Goal: Task Accomplishment & Management: Use online tool/utility

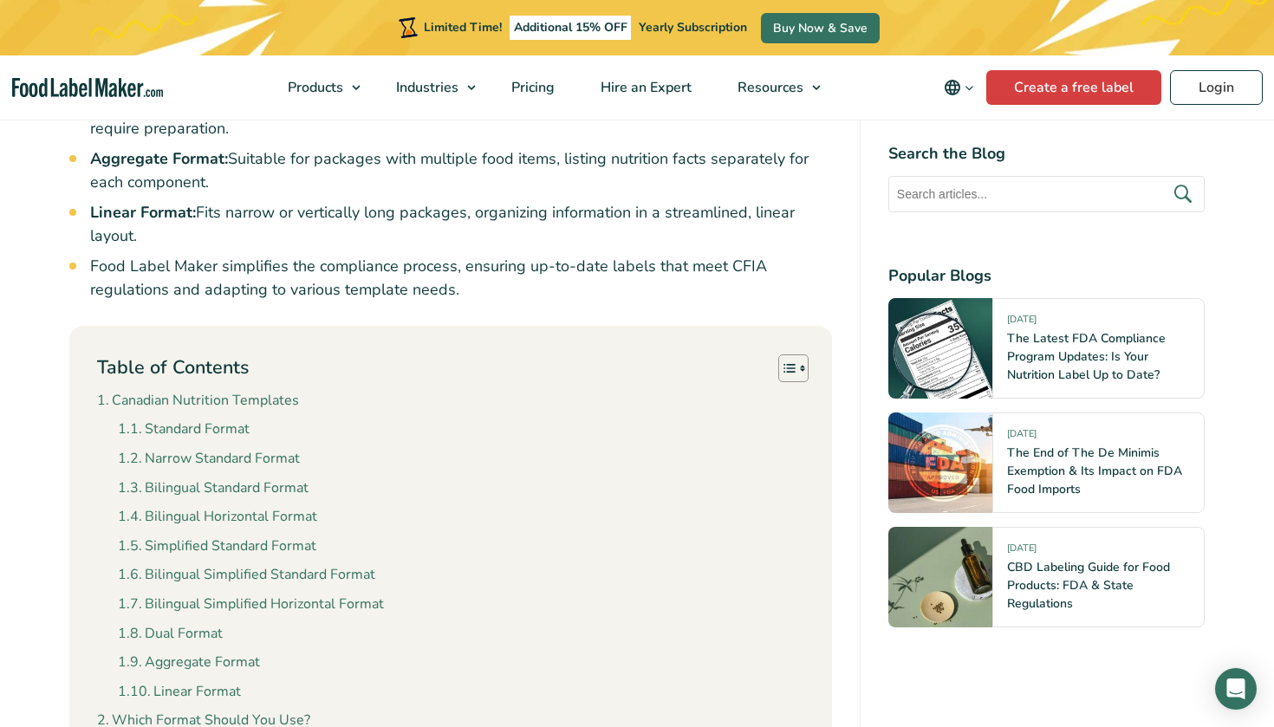
scroll to position [1365, 0]
click at [237, 389] on link "Canadian Nutrition Templates" at bounding box center [198, 400] width 202 height 23
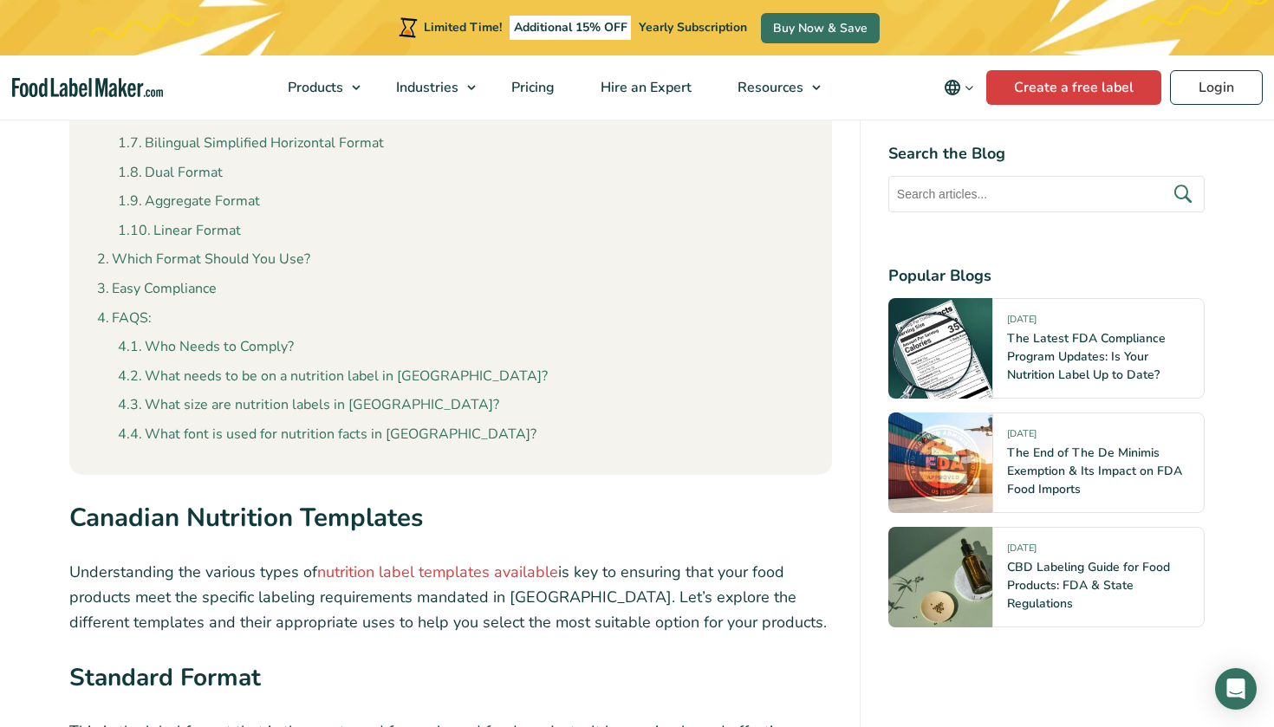
scroll to position [673, 0]
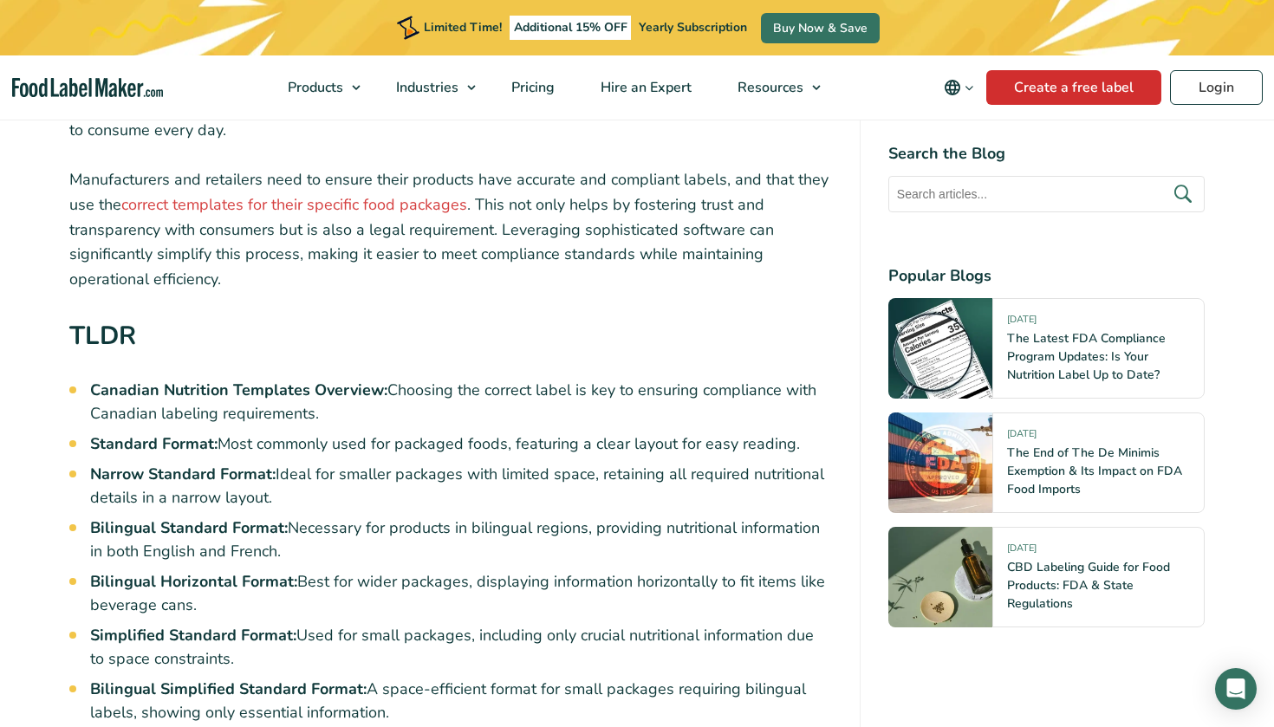
click at [1058, 87] on link "Create a free label" at bounding box center [1073, 87] width 175 height 35
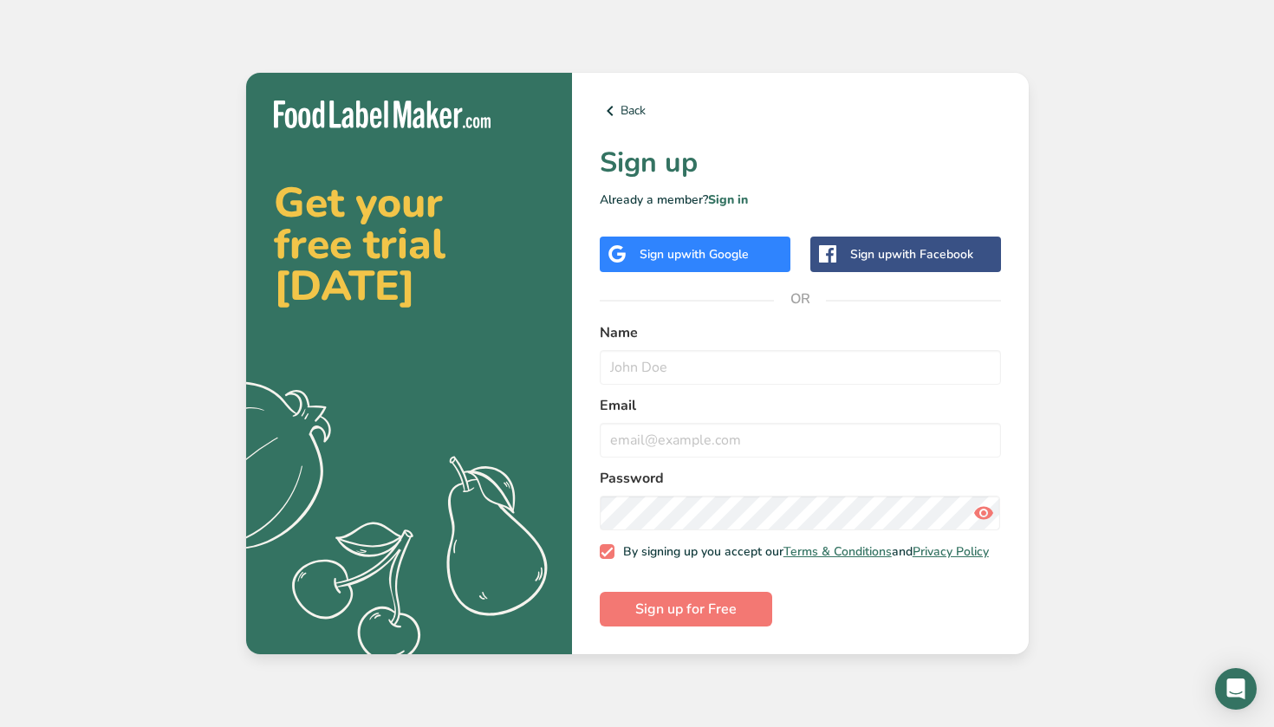
click at [737, 246] on span "with Google" at bounding box center [715, 254] width 68 height 16
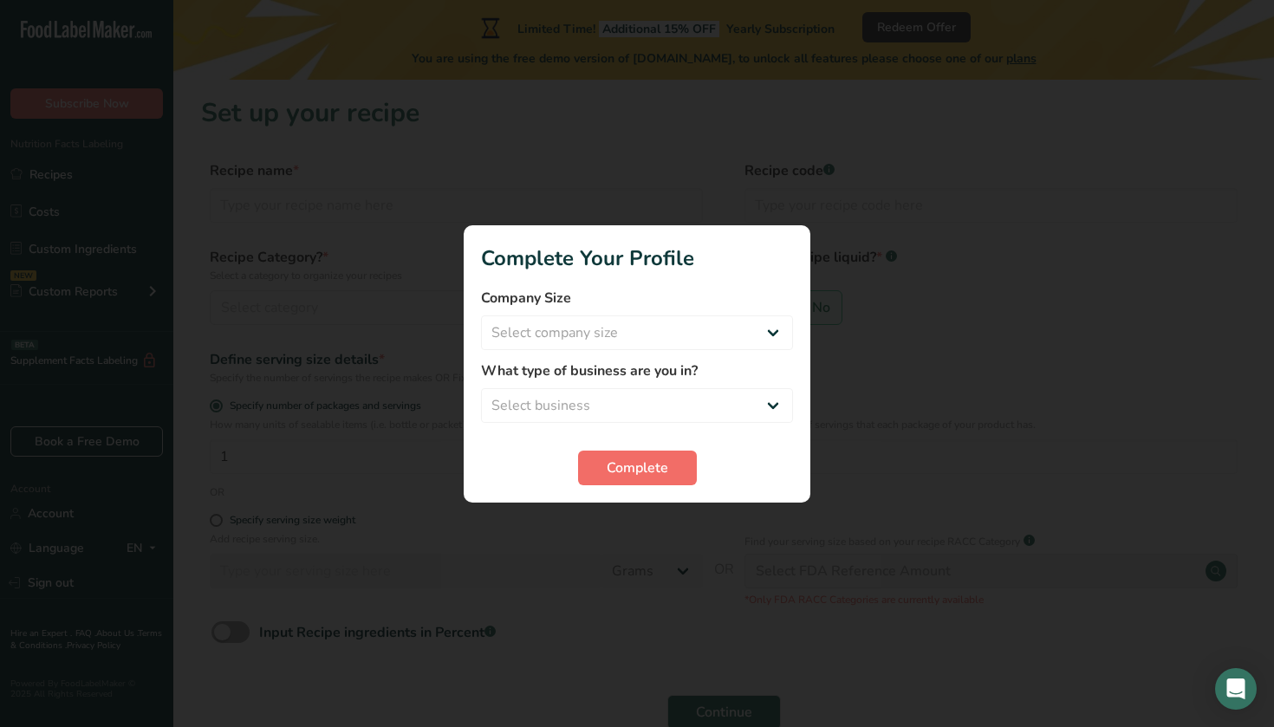
click at [662, 464] on span "Complete" at bounding box center [638, 468] width 62 height 21
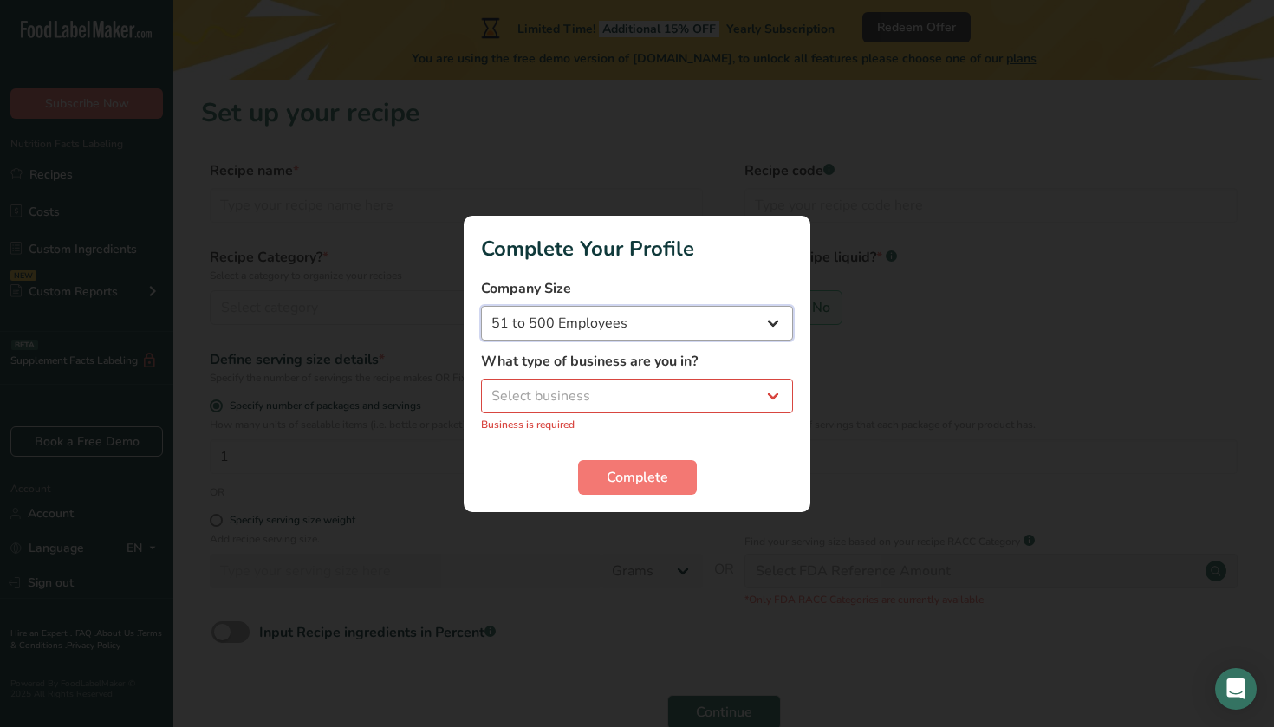
select select "2"
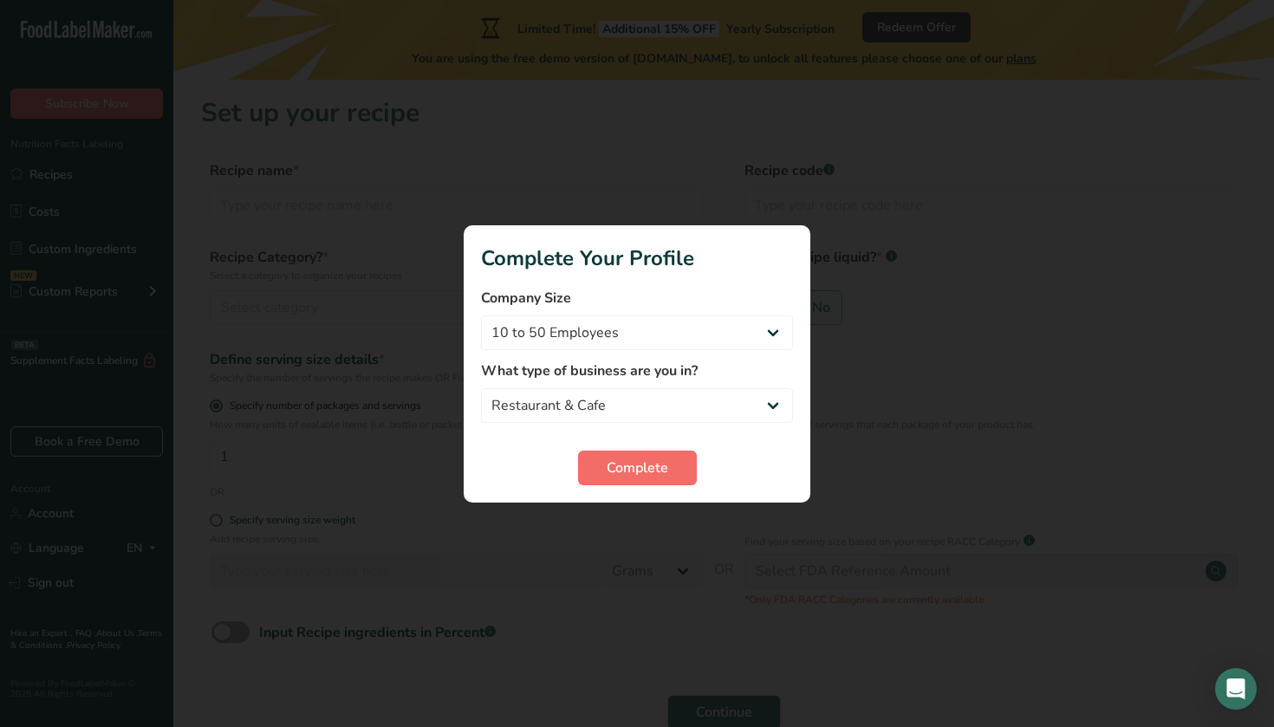
click at [647, 471] on span "Complete" at bounding box center [638, 468] width 62 height 21
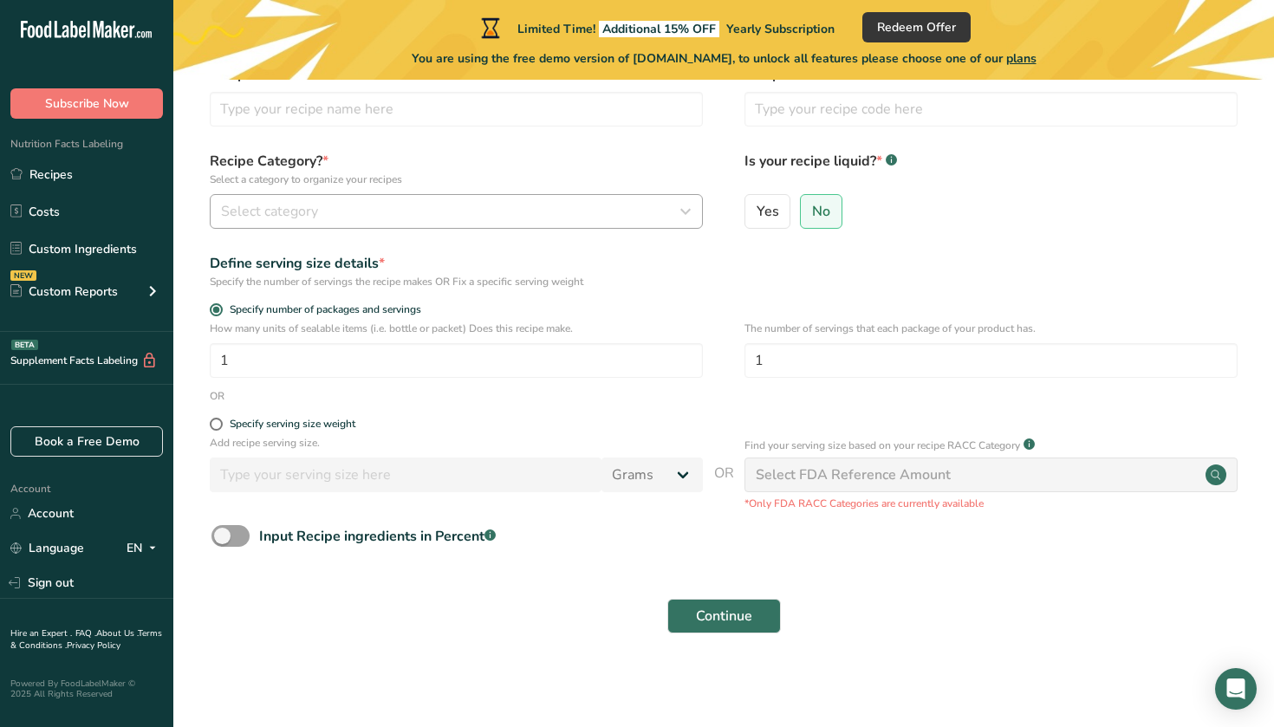
scroll to position [95, 0]
click at [471, 197] on button "Select category" at bounding box center [456, 212] width 493 height 35
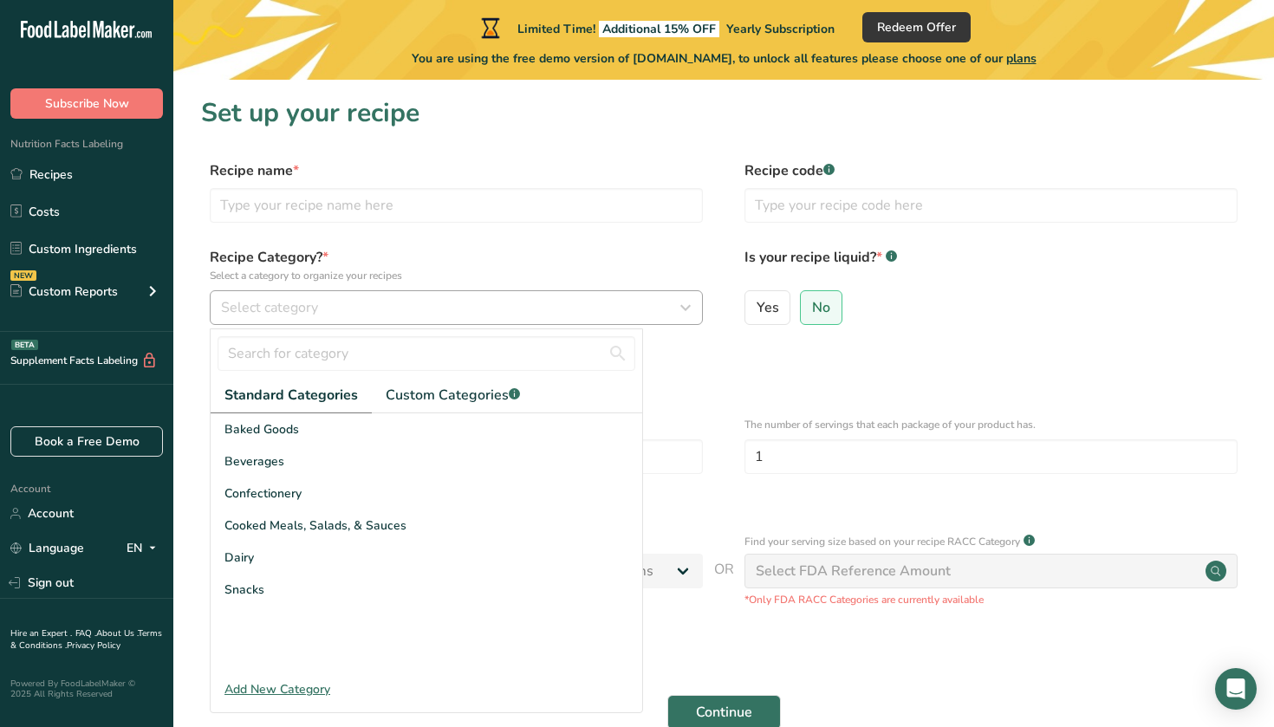
scroll to position [0, 0]
click at [445, 389] on span "Custom Categories .a-a{fill:#347362;}.b-a{fill:#fff;}" at bounding box center [453, 395] width 134 height 21
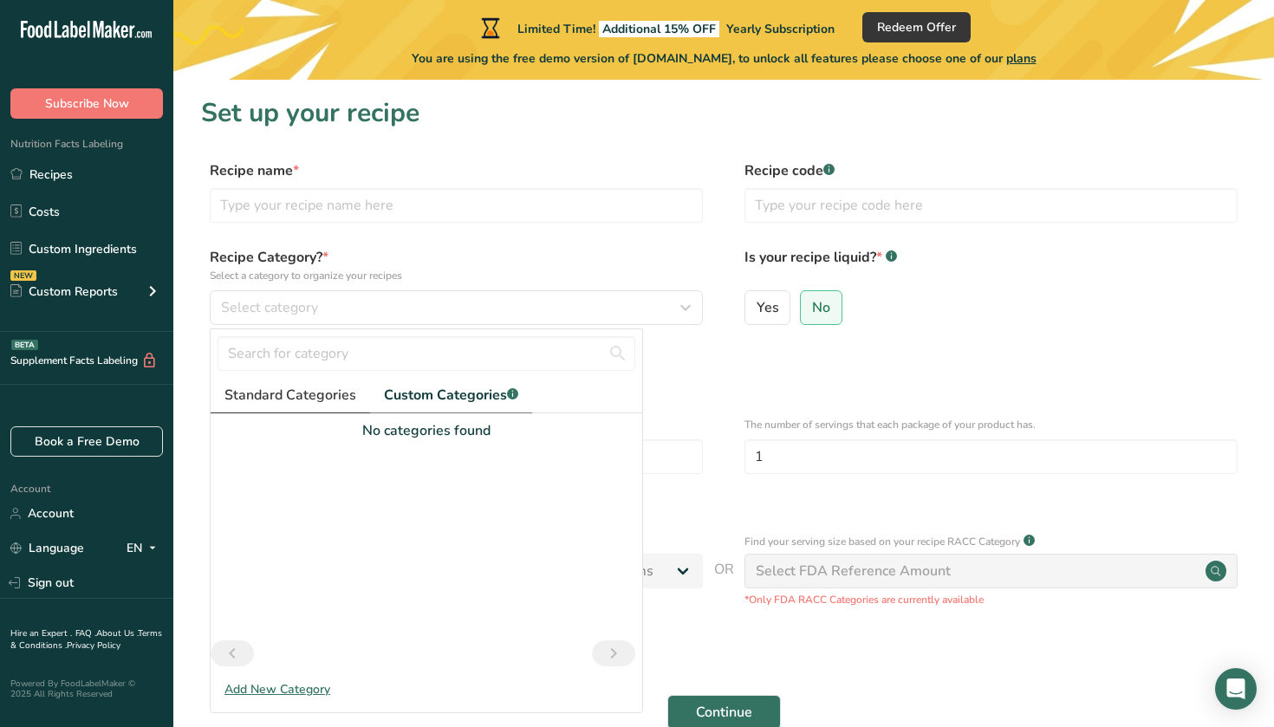
click at [310, 400] on span "Standard Categories" at bounding box center [290, 395] width 132 height 21
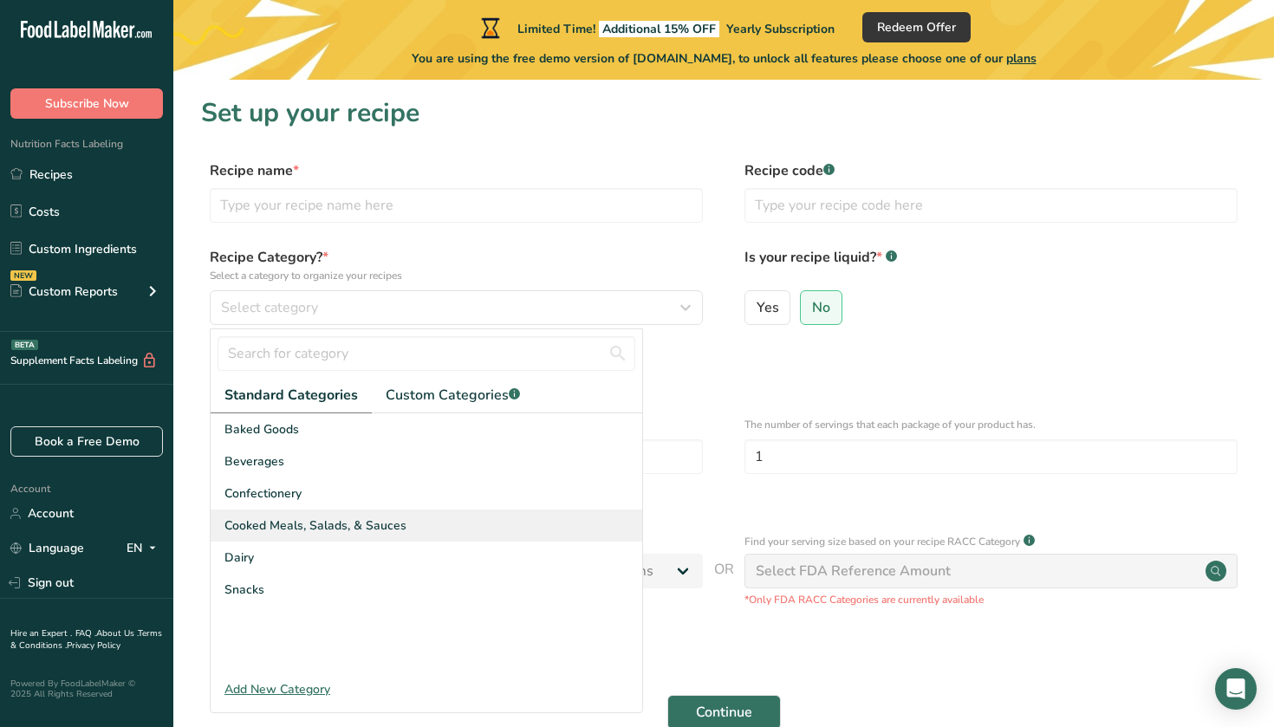
click at [367, 529] on span "Cooked Meals, Salads, & Sauces" at bounding box center [315, 526] width 182 height 18
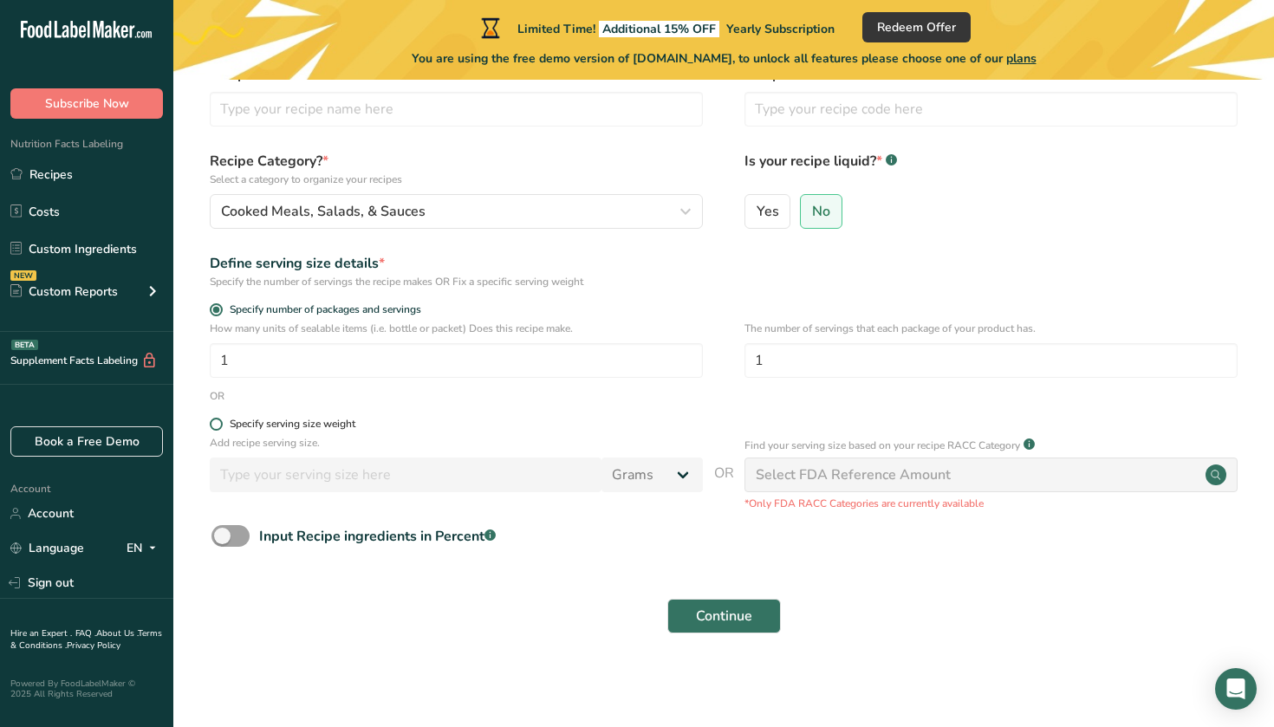
scroll to position [97, 0]
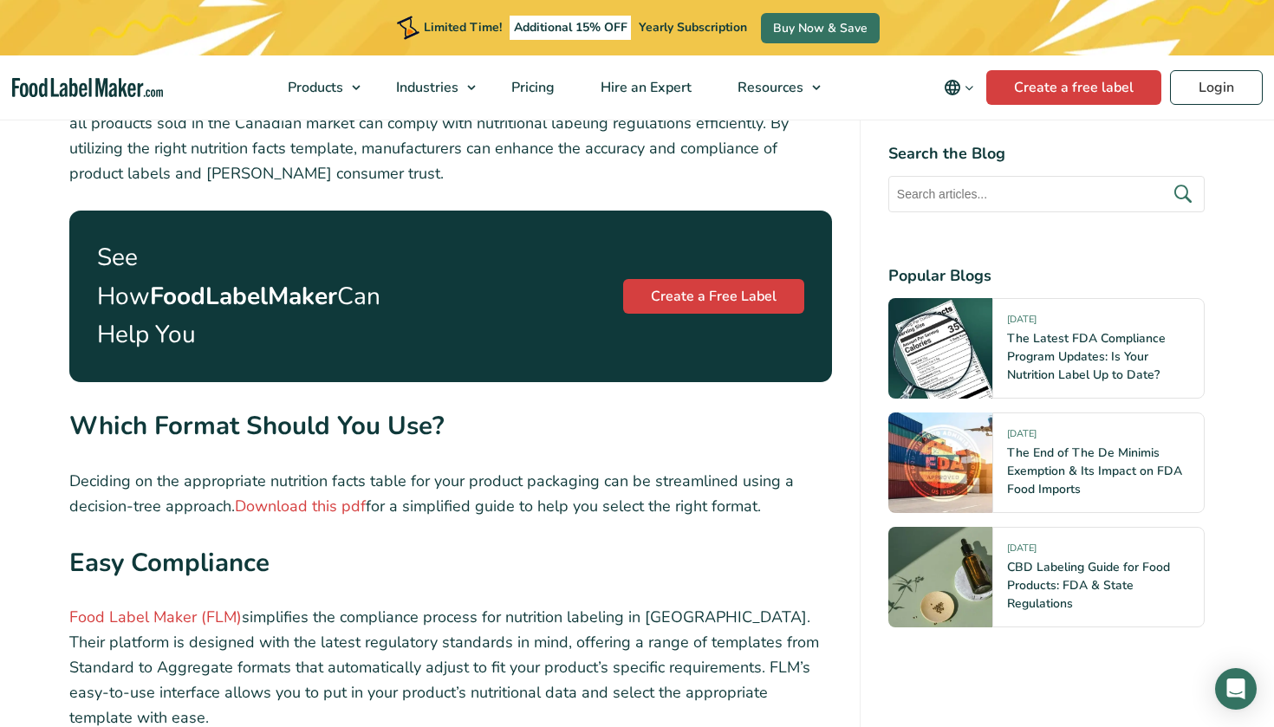
scroll to position [5978, 0]
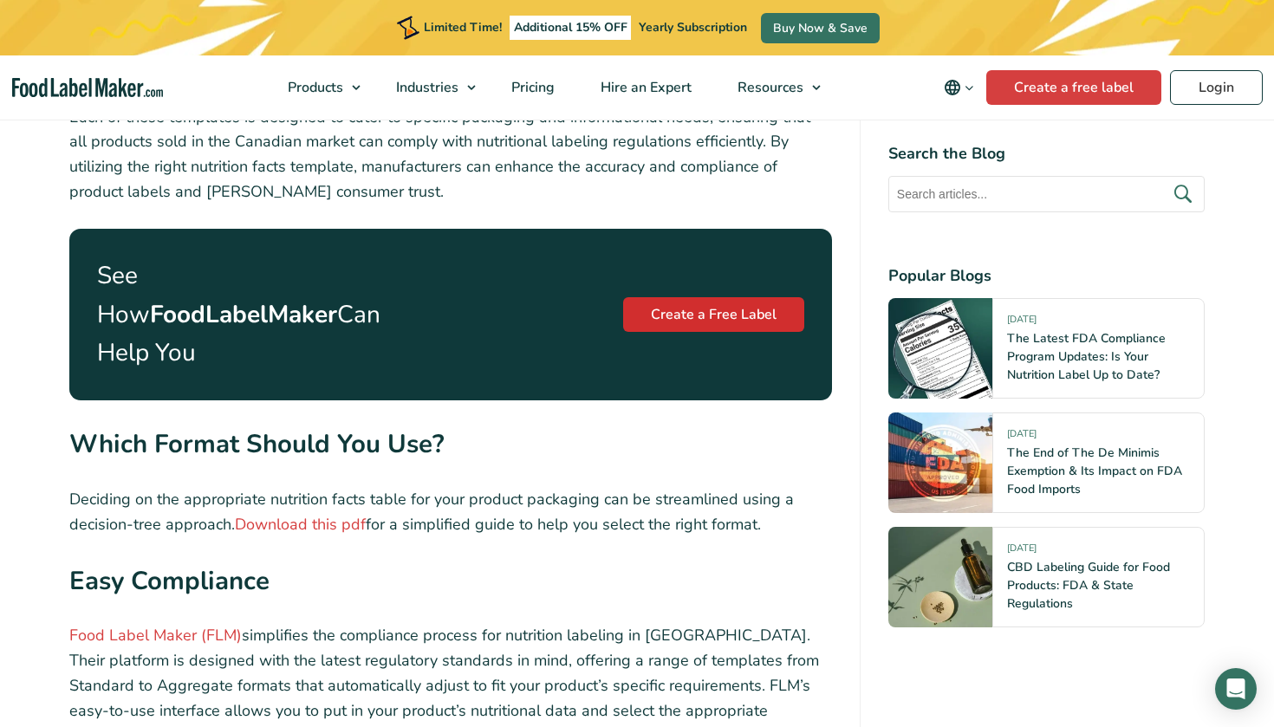
click at [711, 297] on link "Create a Free Label" at bounding box center [713, 314] width 181 height 35
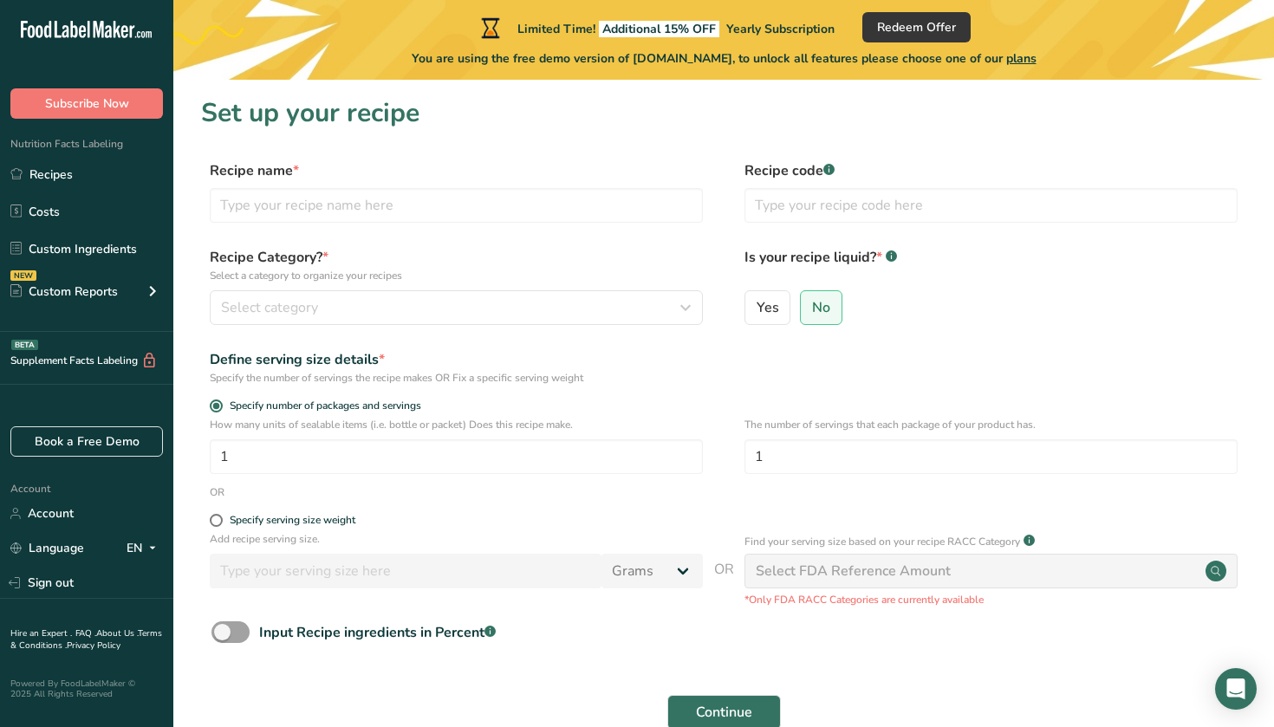
click at [451, 185] on div "Recipe name *" at bounding box center [456, 191] width 493 height 62
click at [455, 209] on input "text" at bounding box center [456, 205] width 493 height 35
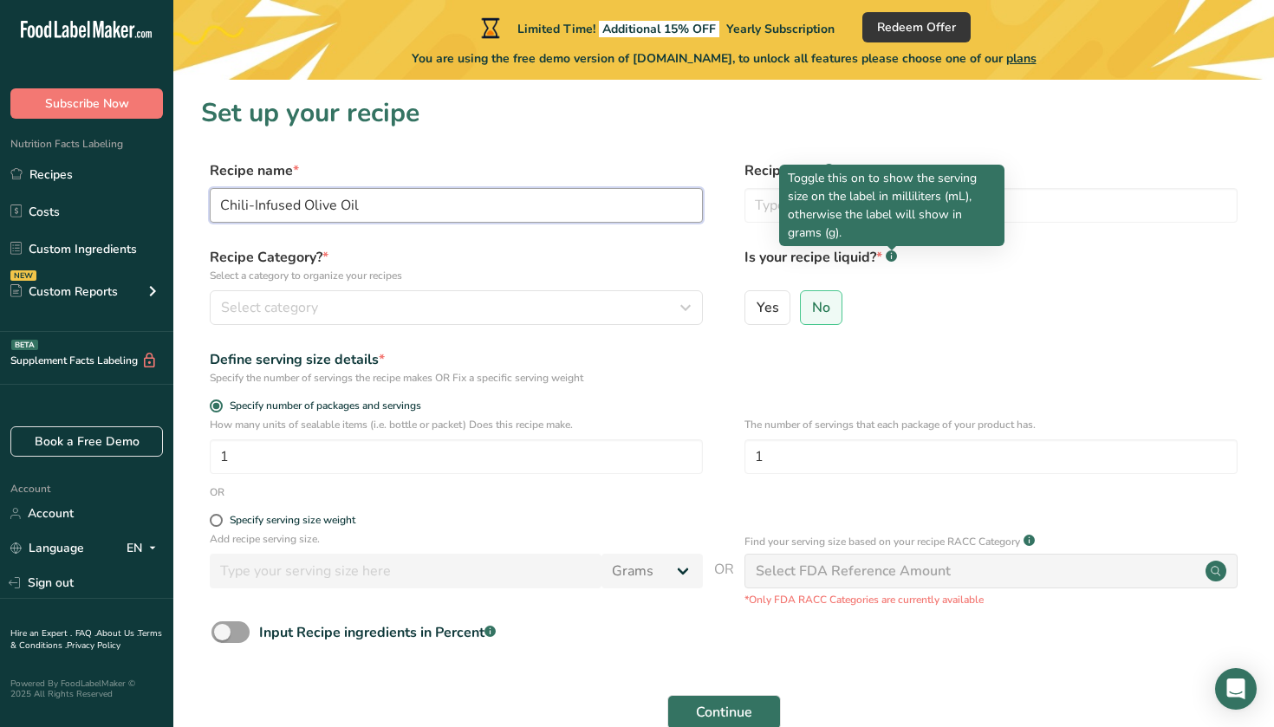
type input "Chili-Infused Olive Oil"
click at [892, 259] on icon at bounding box center [891, 257] width 1 height 4
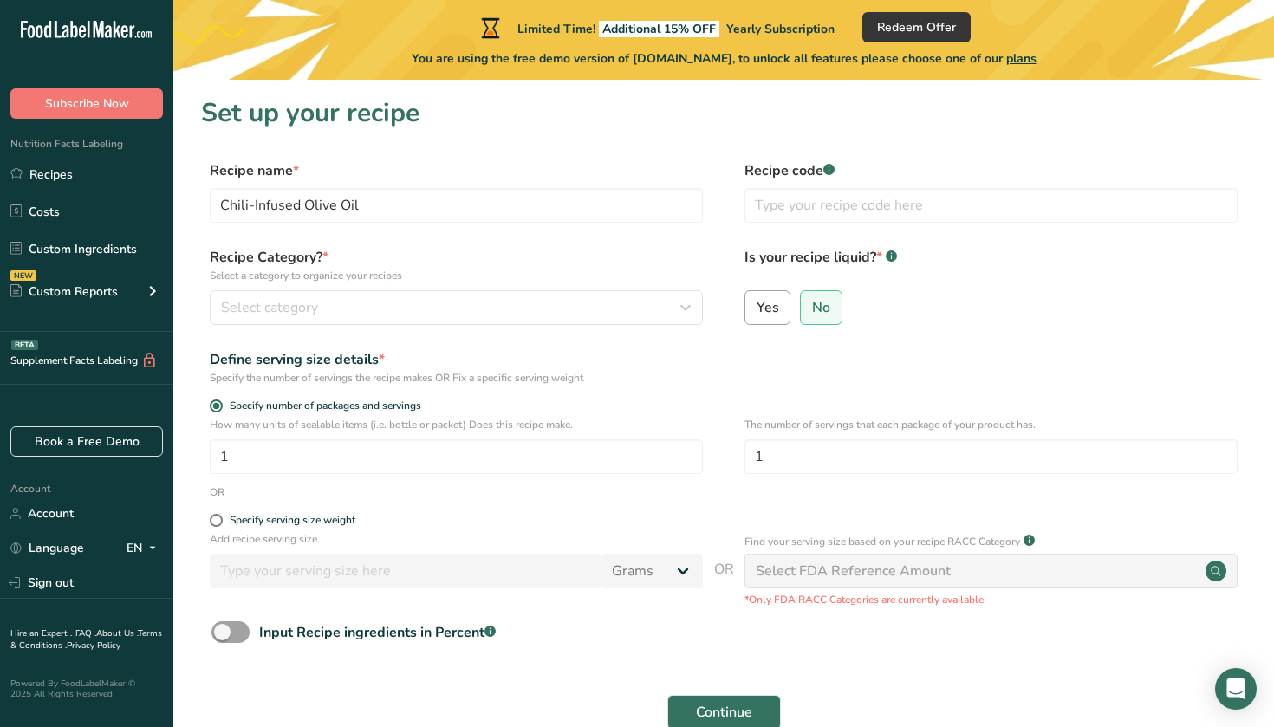
click at [750, 300] on label "Yes" at bounding box center [767, 307] width 47 height 35
click at [750, 302] on input "Yes" at bounding box center [750, 307] width 11 height 11
radio input "true"
radio input "false"
select select "22"
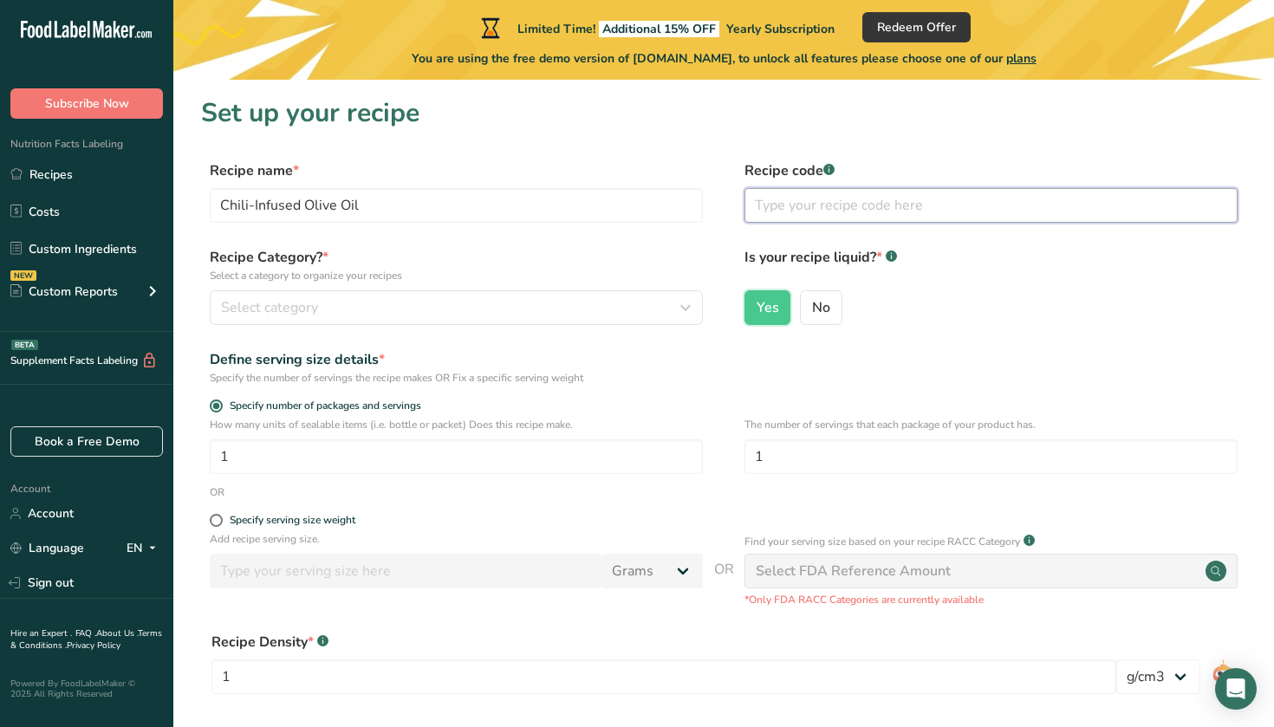
click at [847, 197] on input "text" at bounding box center [990, 205] width 493 height 35
click at [583, 293] on button "Select category" at bounding box center [456, 307] width 493 height 35
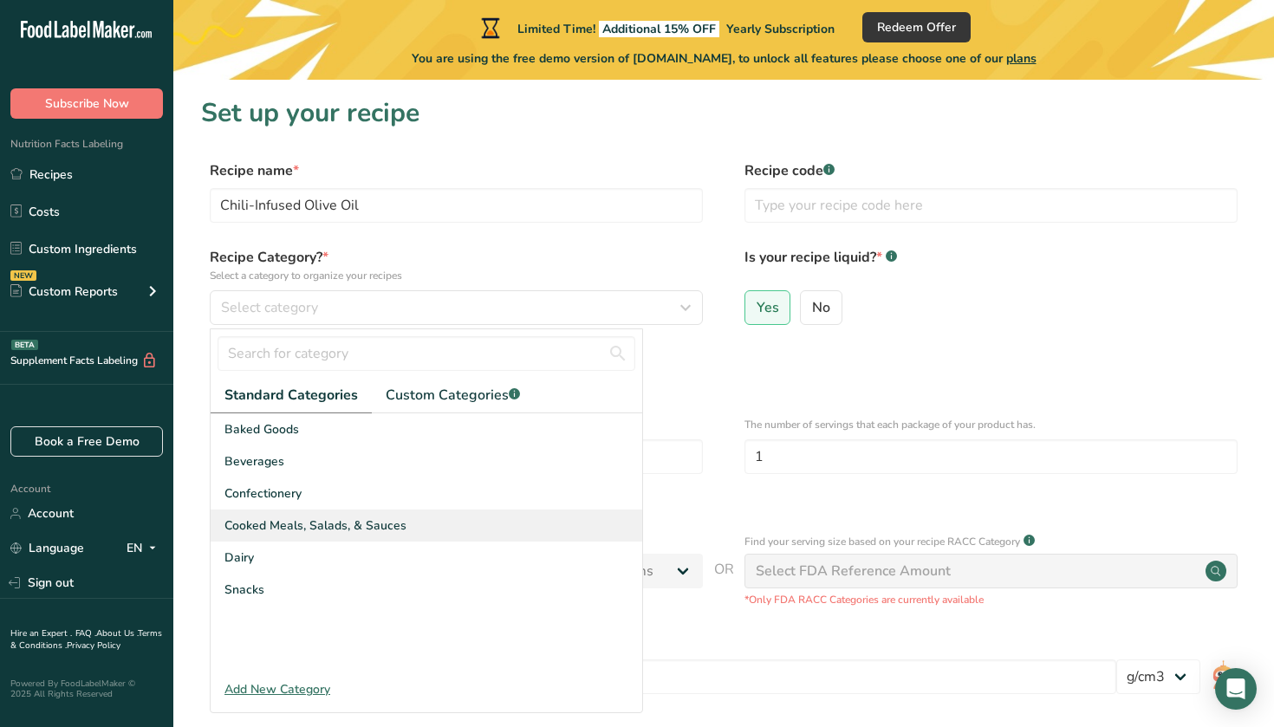
click at [398, 526] on span "Cooked Meals, Salads, & Sauces" at bounding box center [315, 526] width 182 height 18
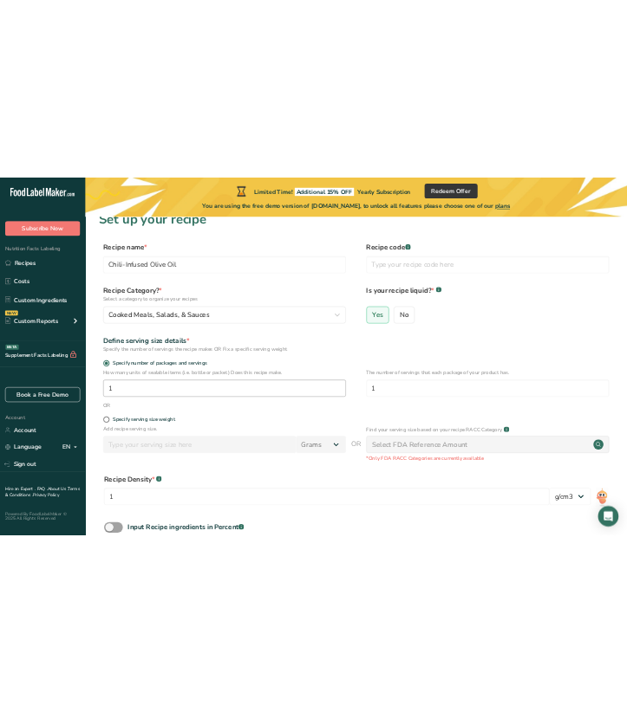
scroll to position [29, 0]
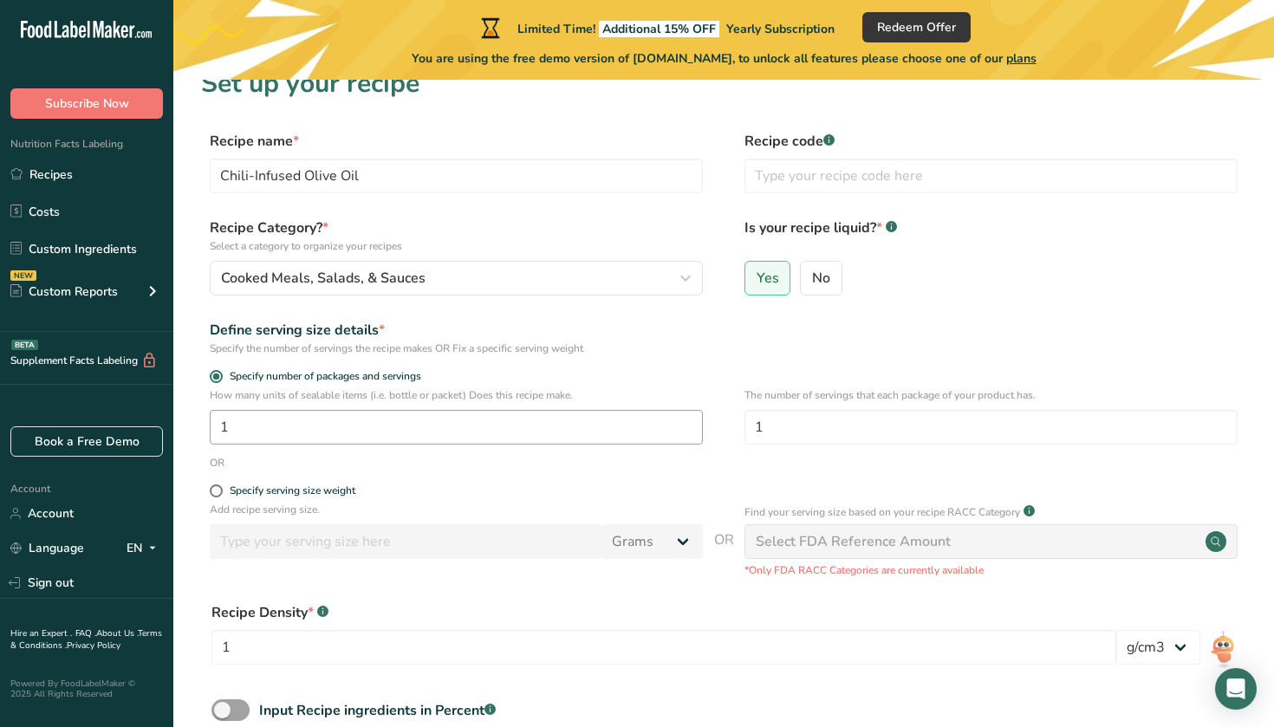
select select "22"
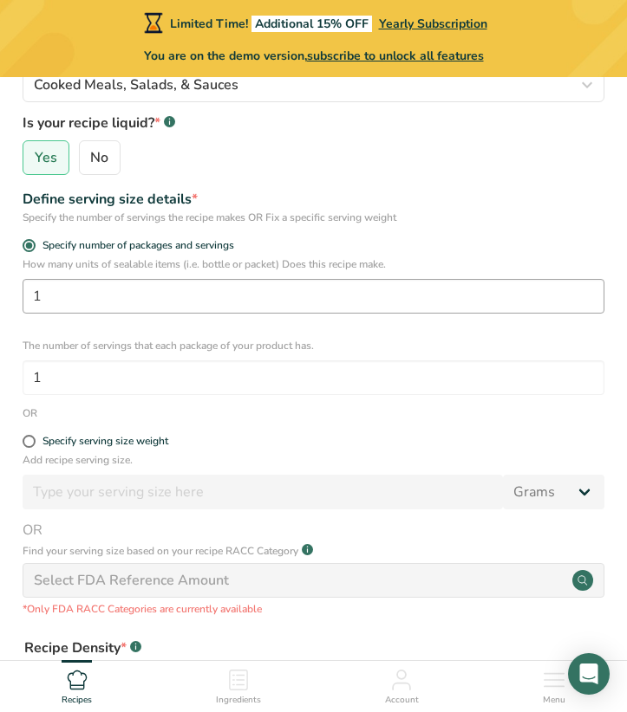
scroll to position [284, 0]
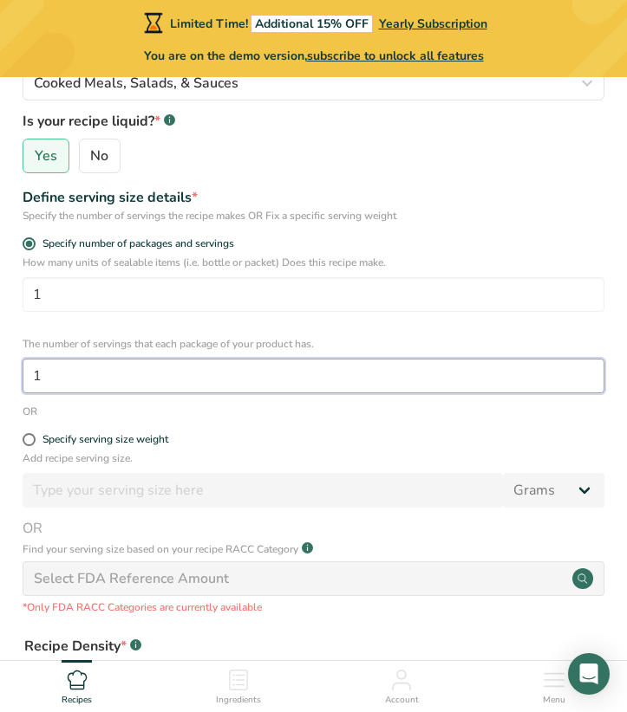
click at [193, 375] on input "1" at bounding box center [314, 376] width 582 height 35
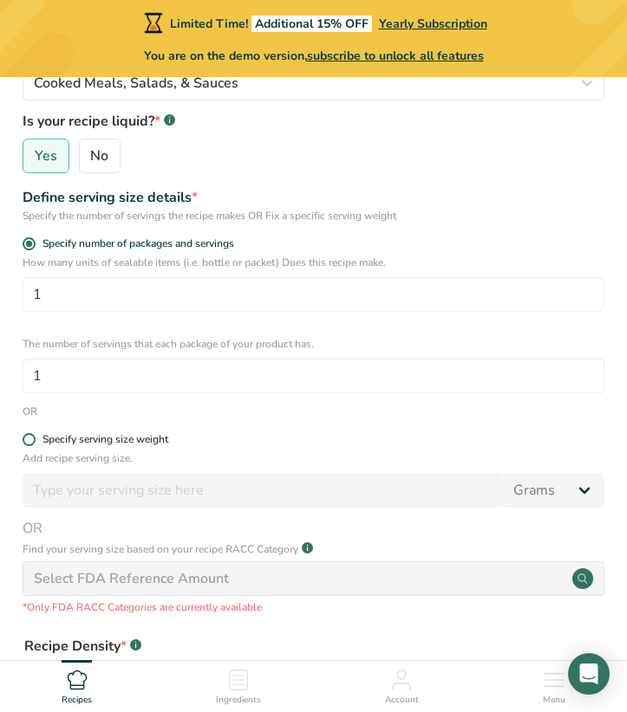
click at [110, 443] on div "Specify serving size weight" at bounding box center [105, 439] width 126 height 13
click at [34, 443] on input "Specify serving size weight" at bounding box center [28, 439] width 11 height 11
radio input "true"
radio input "false"
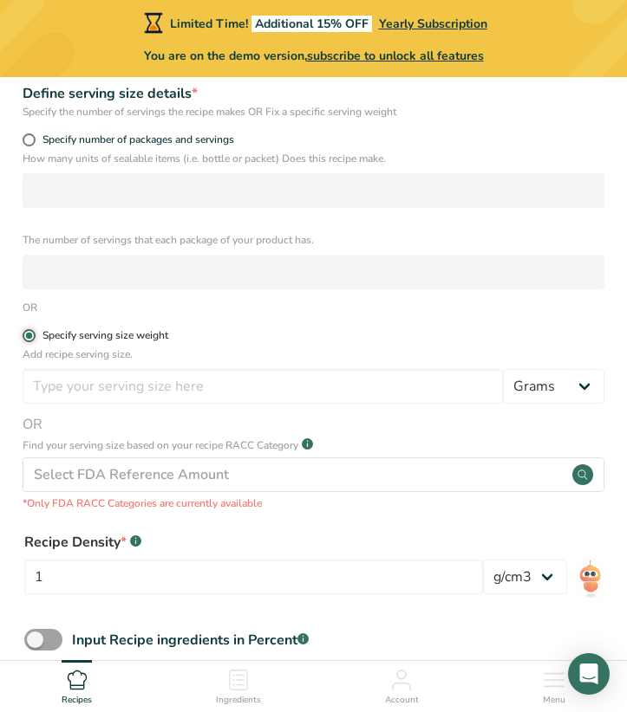
scroll to position [476, 0]
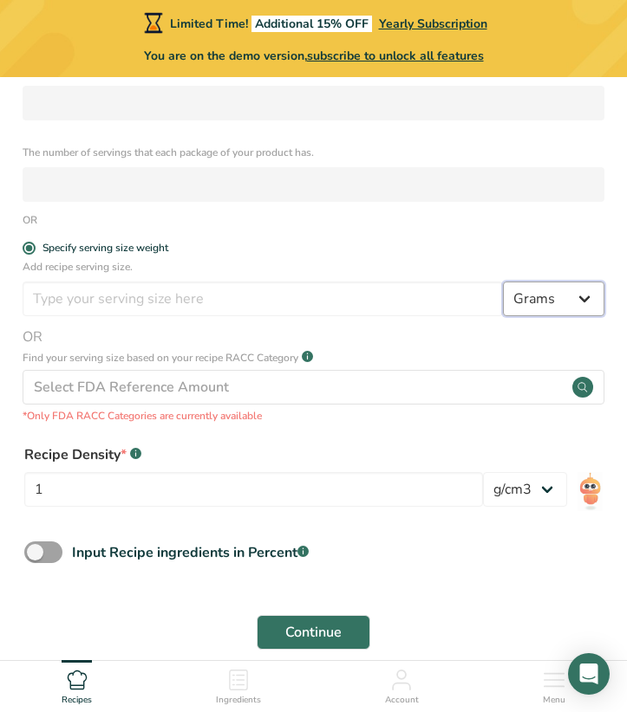
select select "17"
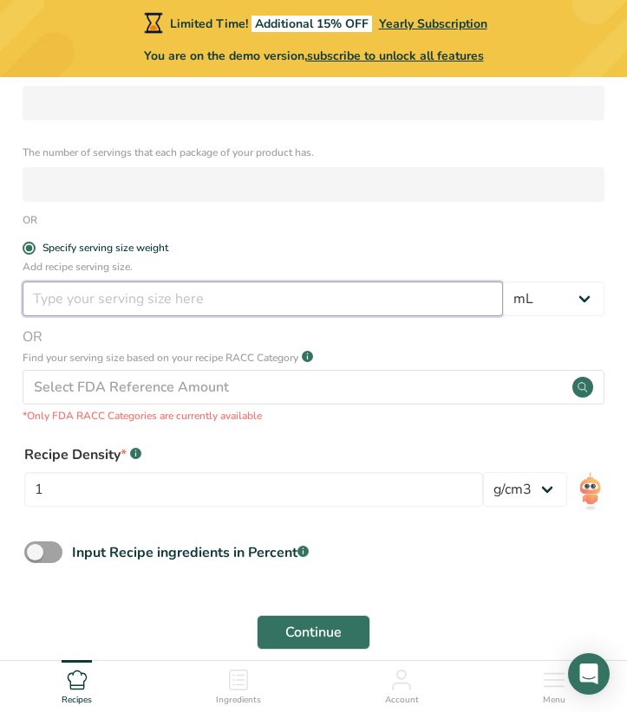
click at [120, 303] on input "number" at bounding box center [263, 299] width 480 height 35
type input "15"
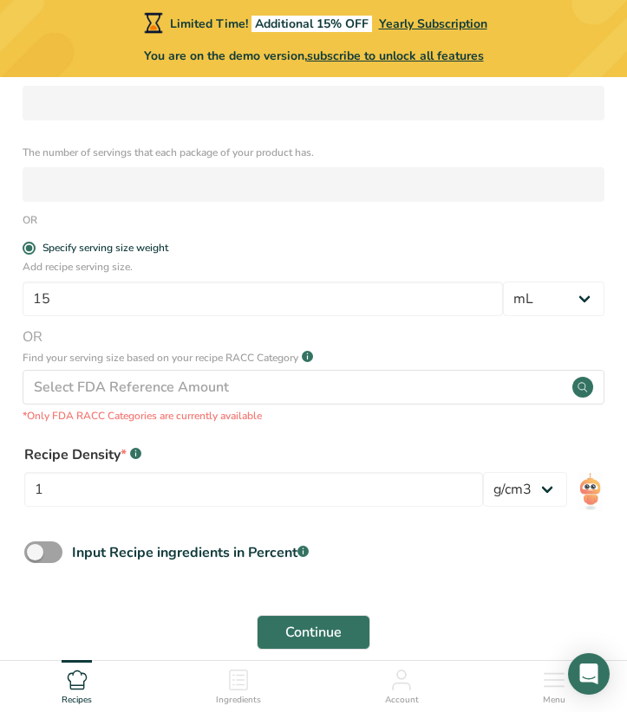
click at [204, 339] on span "OR" at bounding box center [314, 337] width 582 height 21
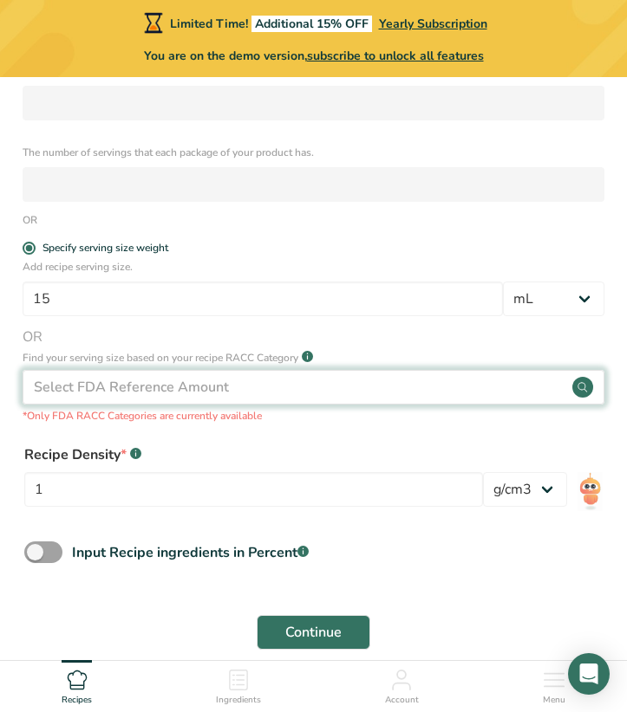
click at [396, 378] on div "Select FDA Reference Amount" at bounding box center [314, 387] width 582 height 35
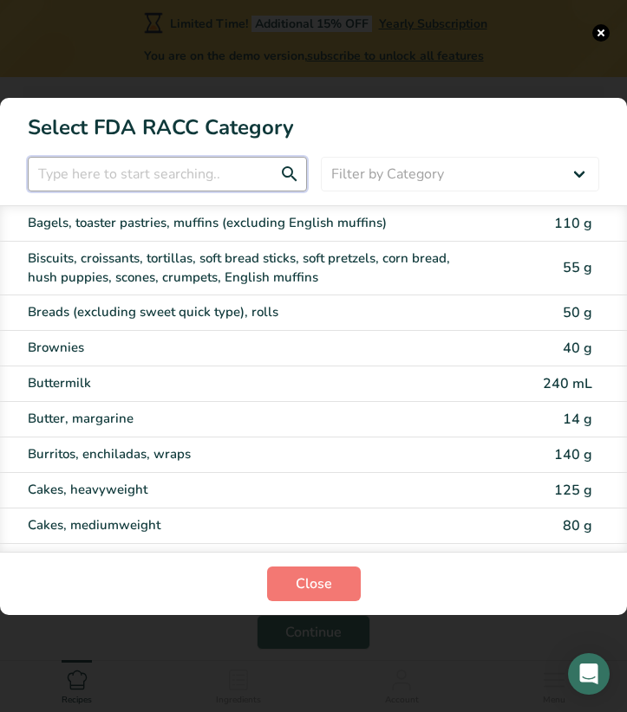
click at [198, 171] on input "RACC Category Selection Modal" at bounding box center [167, 174] width 279 height 35
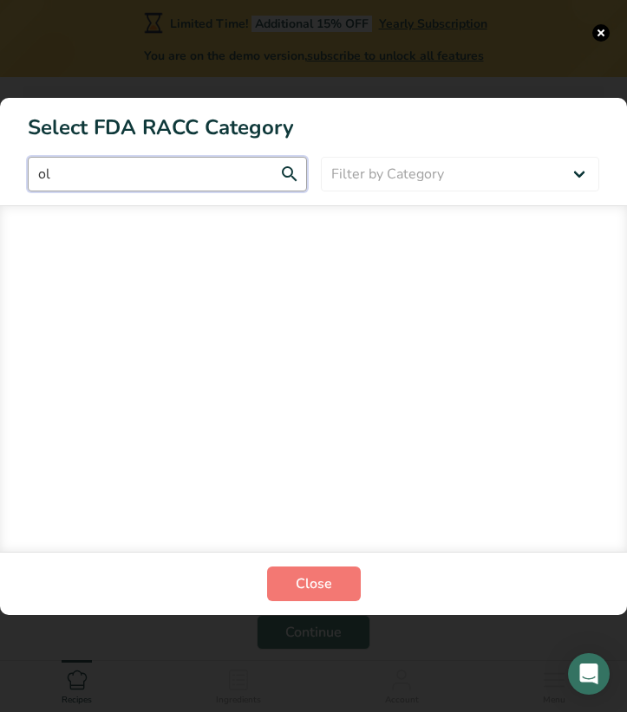
type input "o"
type input "oil"
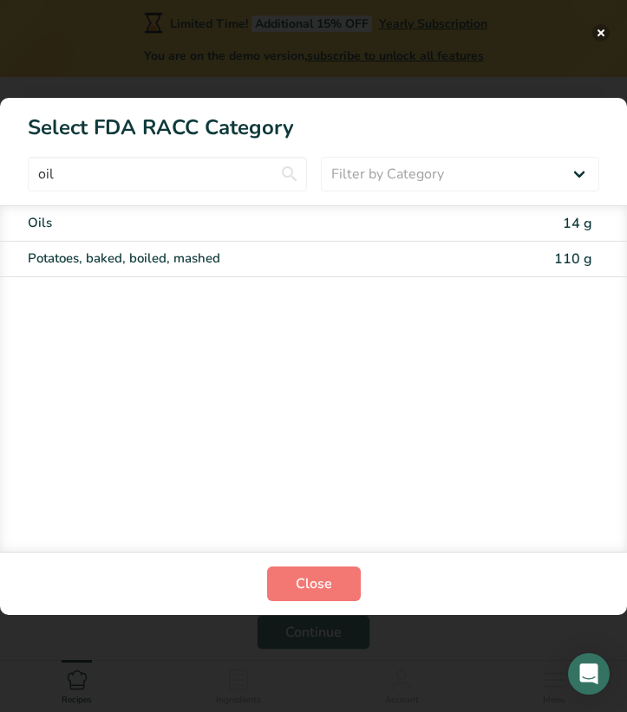
click at [606, 30] on button "RACC Category Selection Modal" at bounding box center [600, 32] width 17 height 17
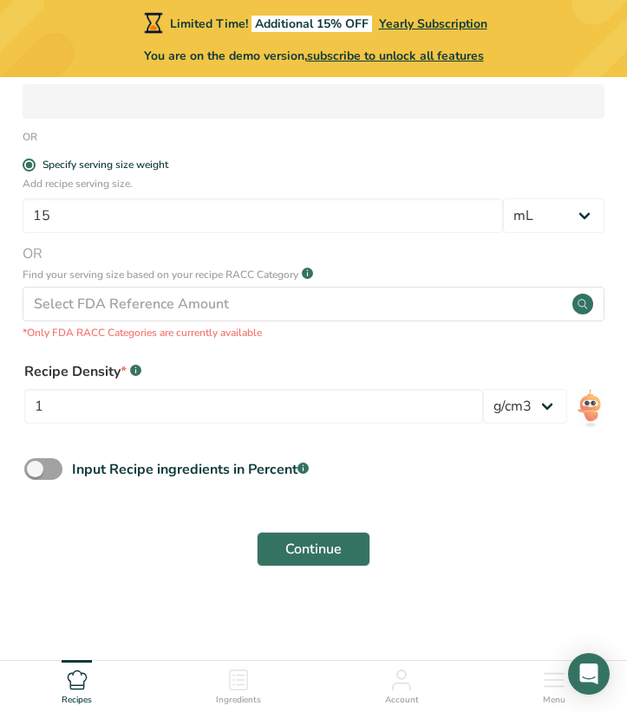
scroll to position [558, 0]
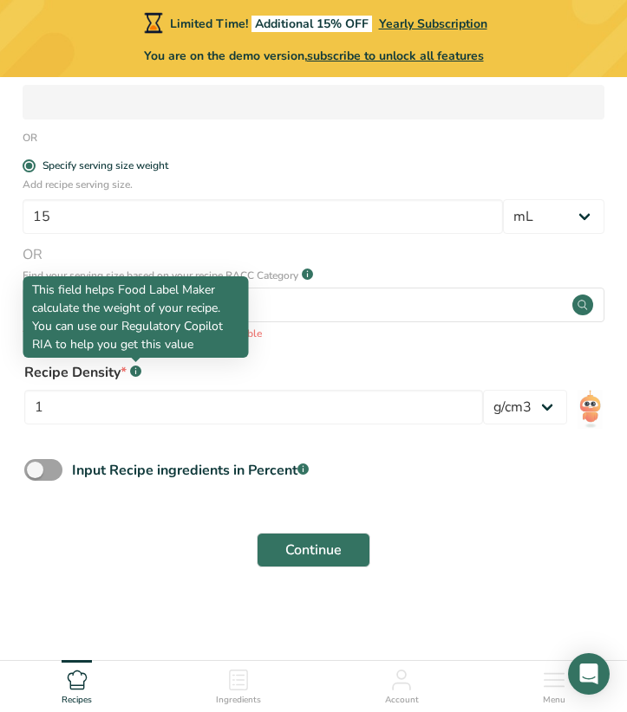
click at [135, 367] on rect at bounding box center [135, 371] width 11 height 11
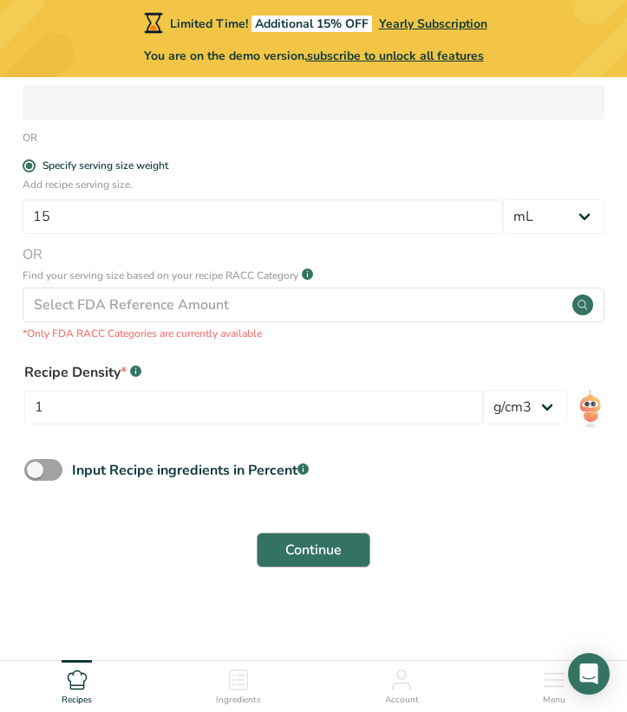
click at [294, 544] on span "Continue" at bounding box center [313, 550] width 56 height 21
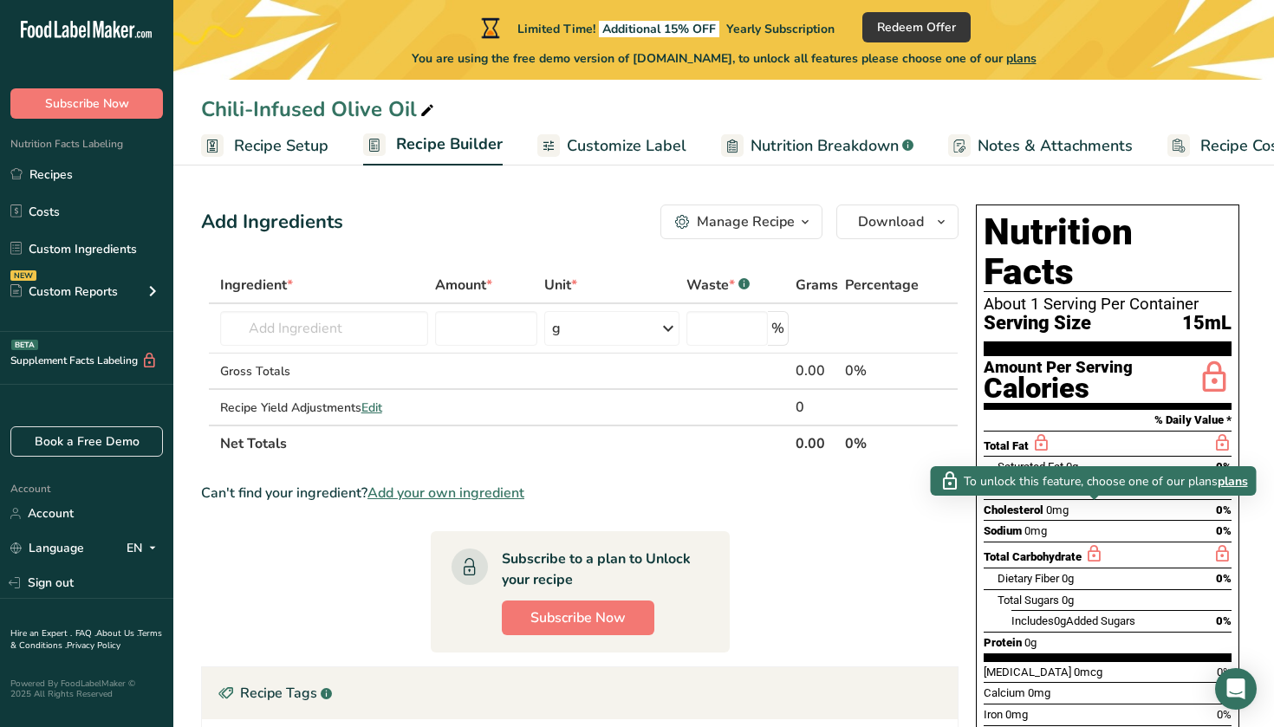
click at [1093, 543] on icon at bounding box center [1093, 554] width 19 height 22
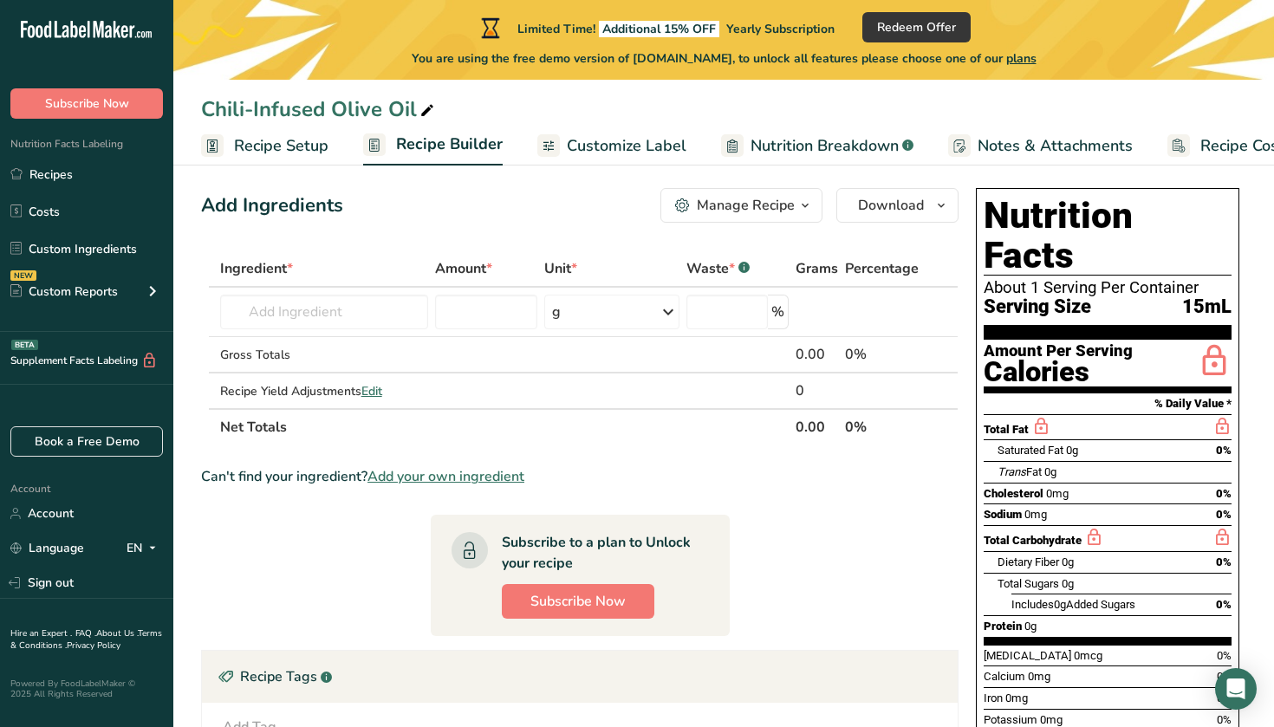
scroll to position [15, 0]
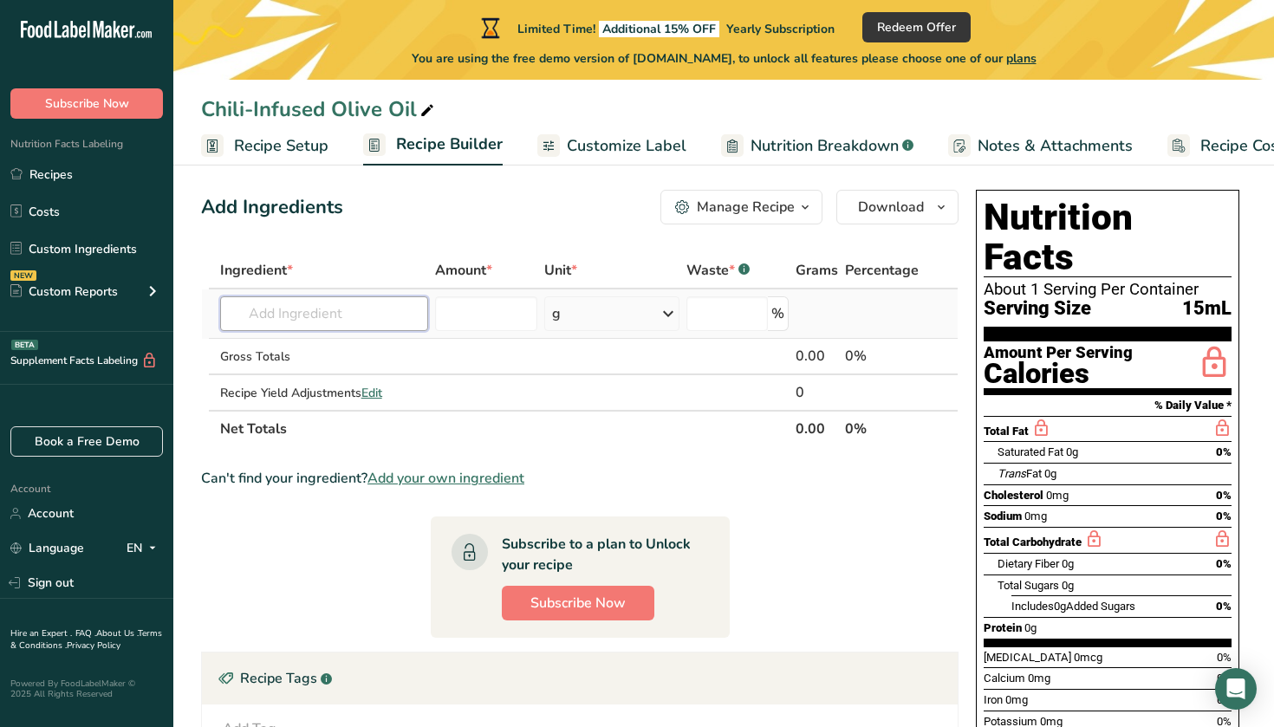
click at [334, 310] on input "text" at bounding box center [324, 313] width 209 height 35
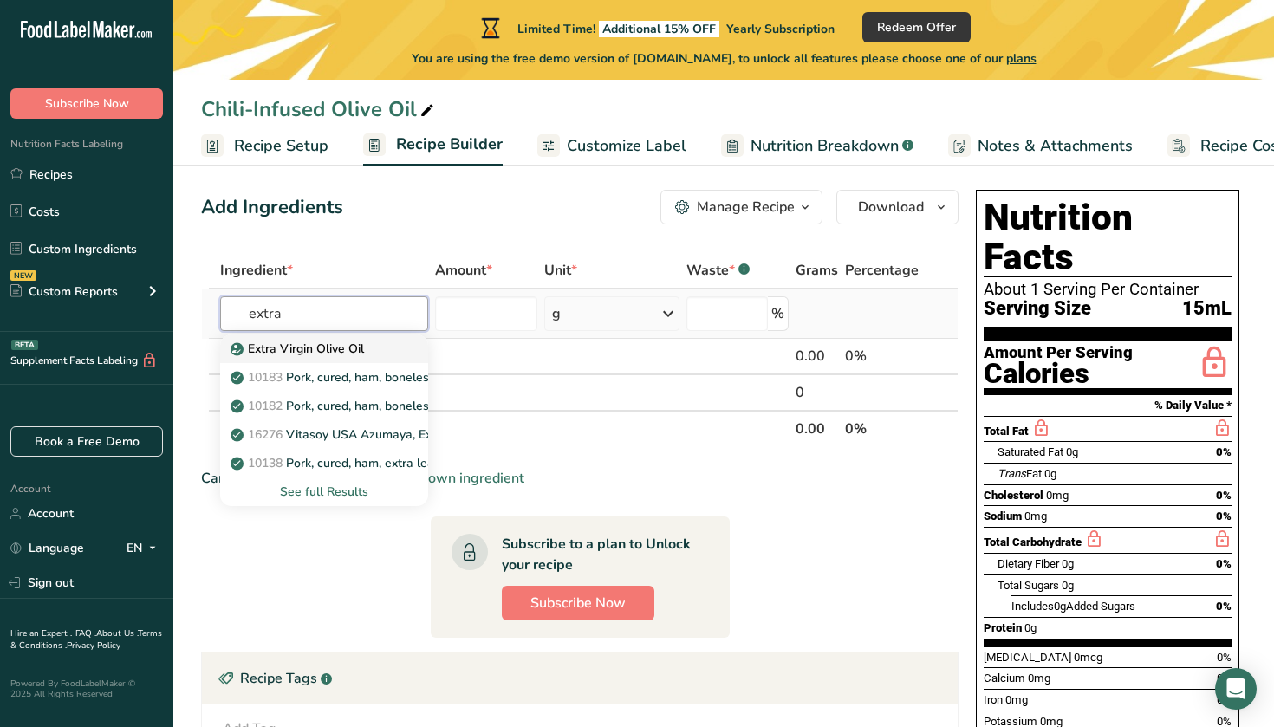
type input "extra"
click at [331, 352] on p "Extra Virgin Olive Oil" at bounding box center [299, 349] width 130 height 18
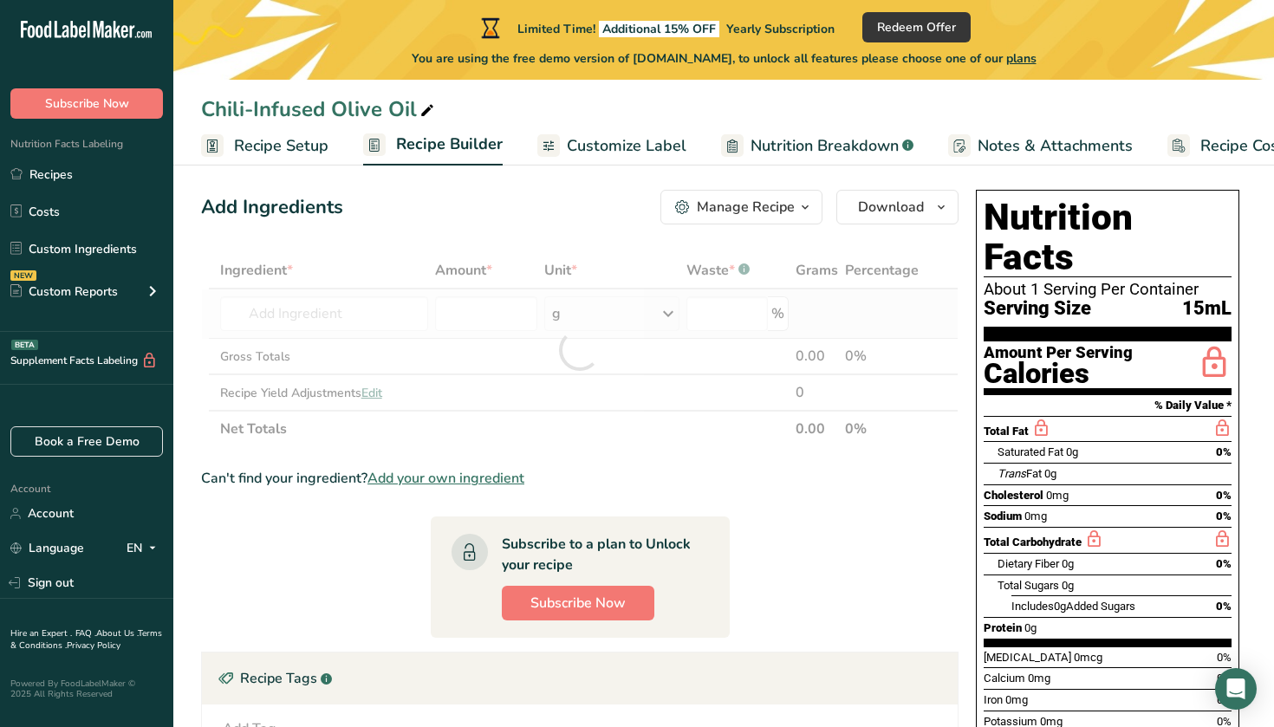
type input "Extra Virgin Olive Oil"
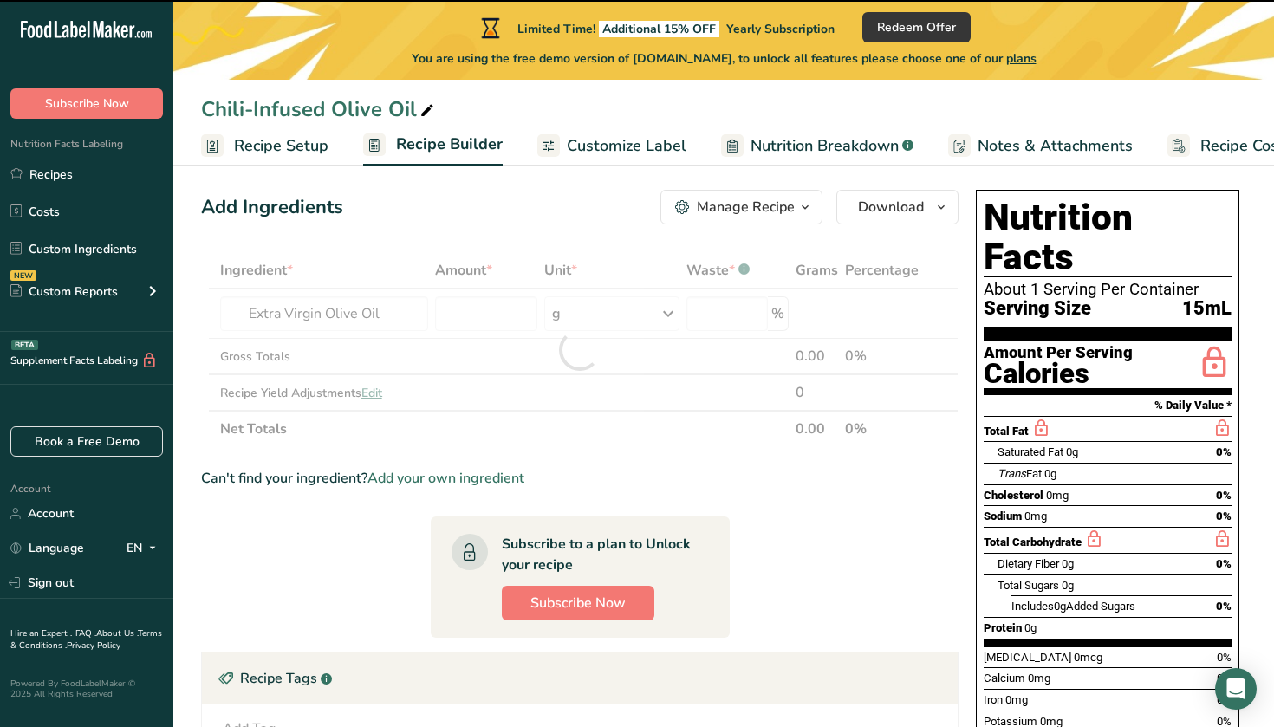
type input "0"
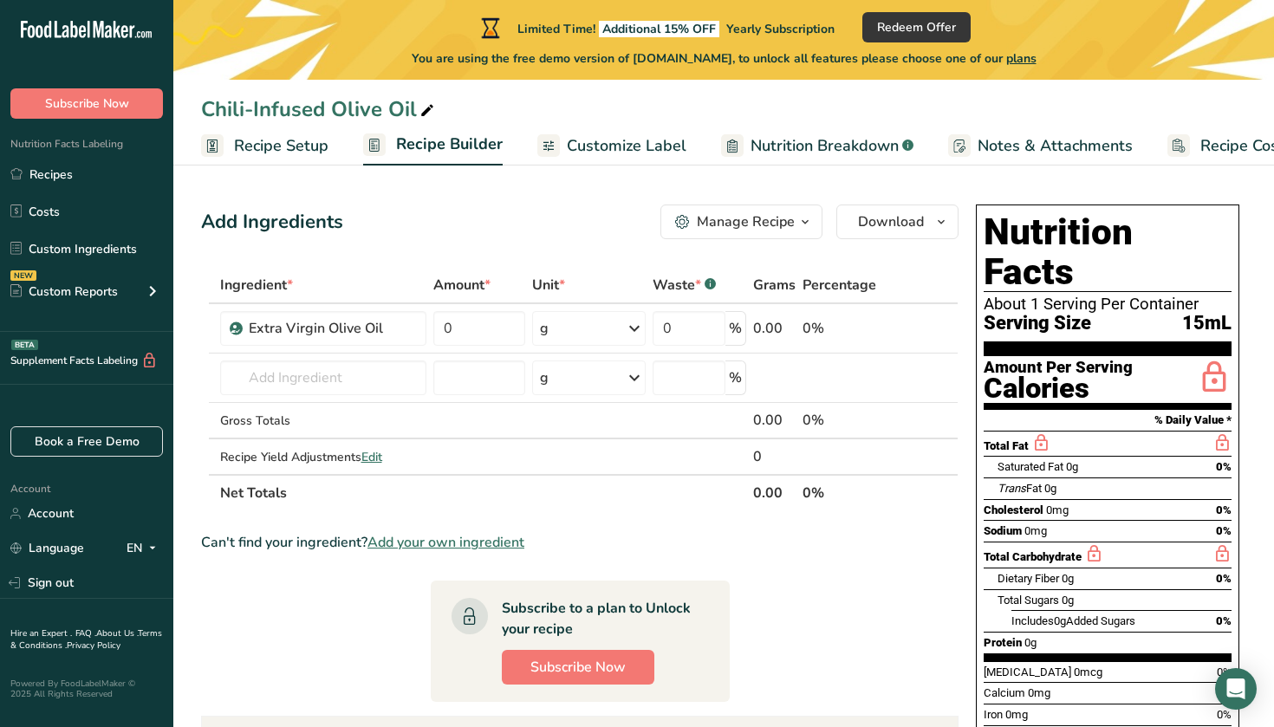
scroll to position [5, 0]
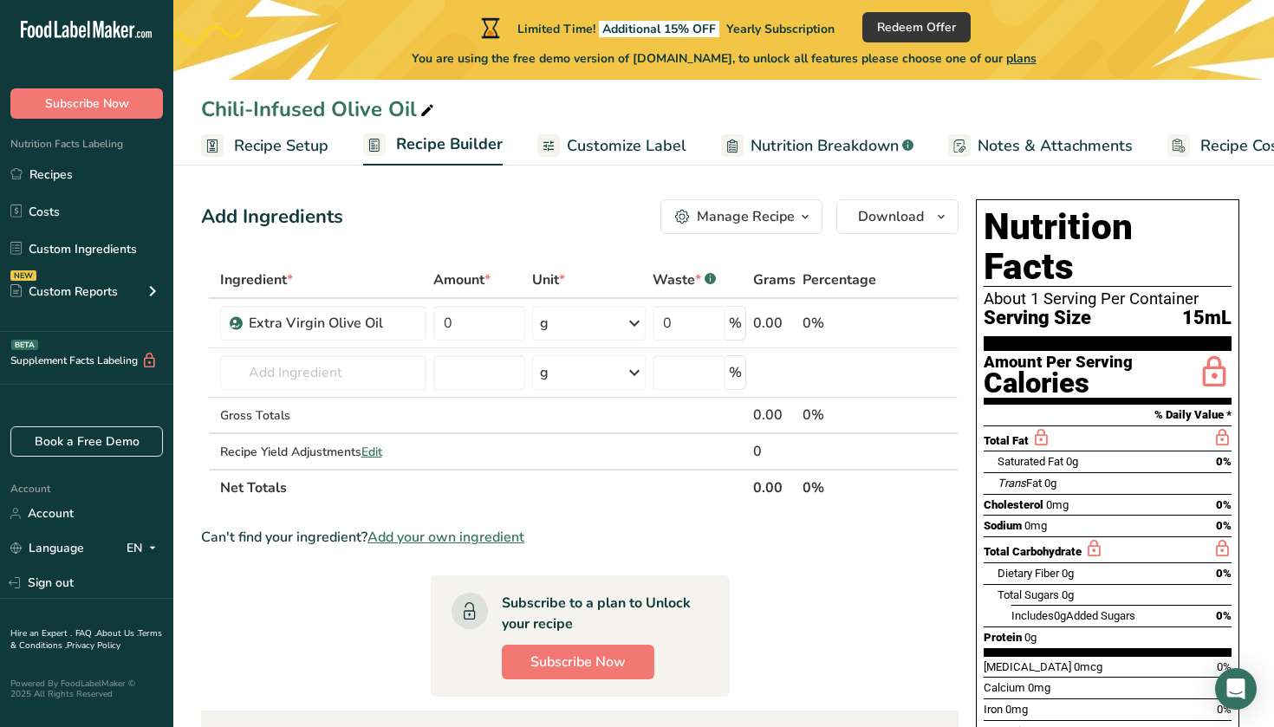
click at [1056, 545] on span "Total Carbohydrate" at bounding box center [1033, 551] width 98 height 13
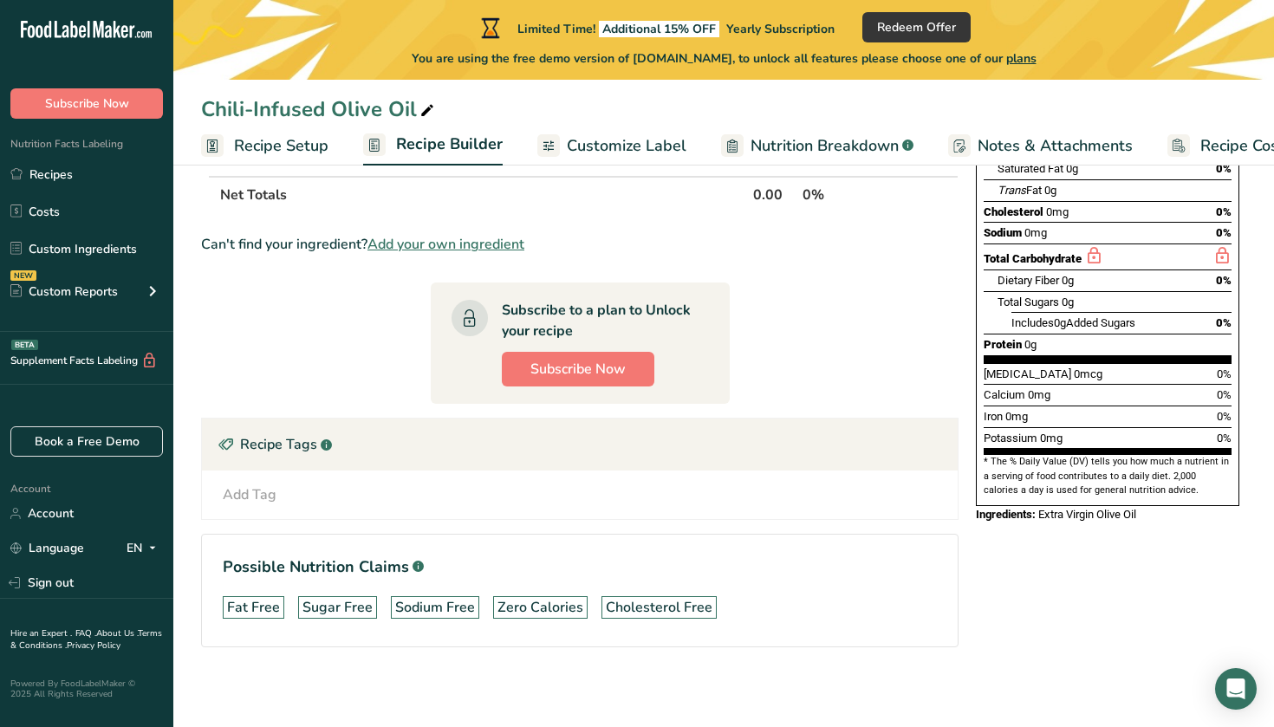
scroll to position [299, 0]
